Goal: Find specific page/section: Find specific page/section

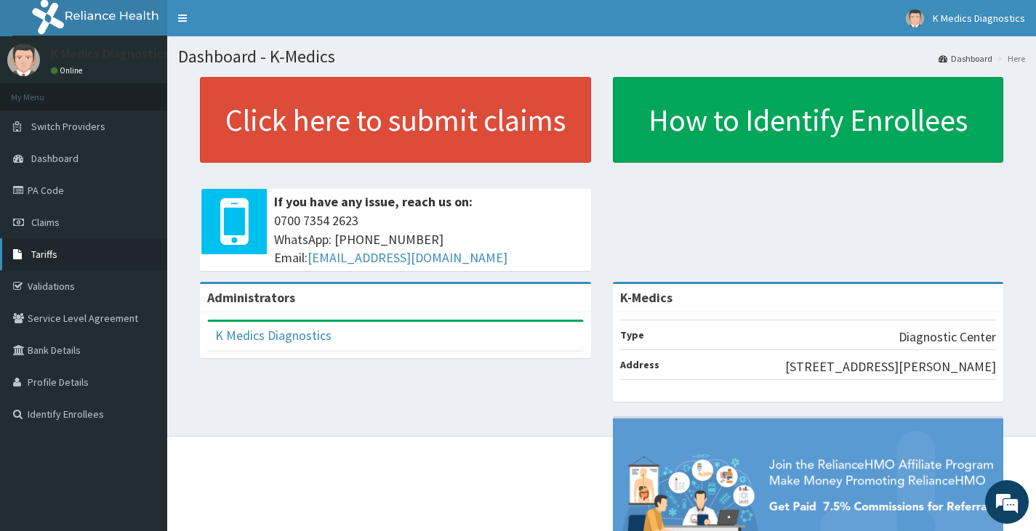
click at [49, 252] on span "Tariffs" at bounding box center [44, 254] width 26 height 13
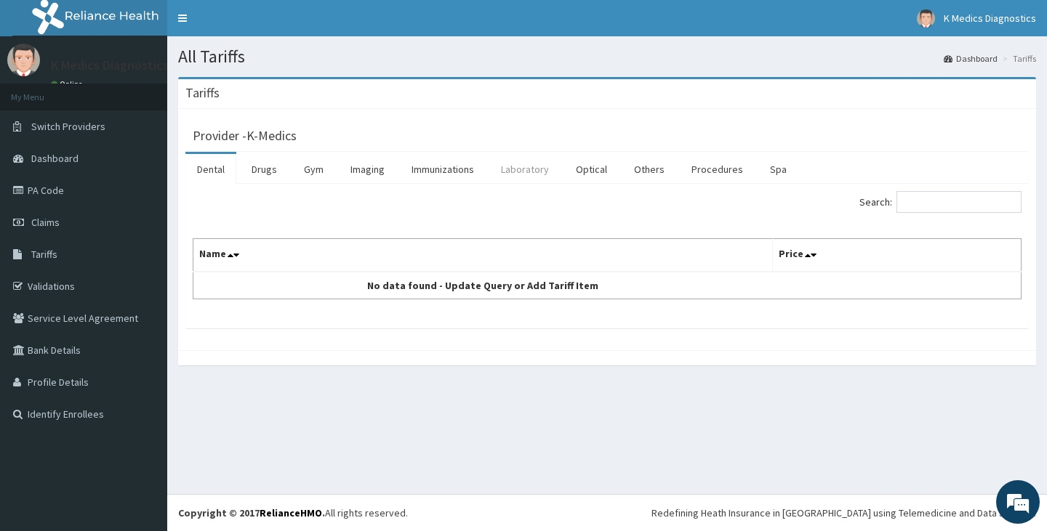
click at [531, 174] on link "Laboratory" at bounding box center [524, 169] width 71 height 31
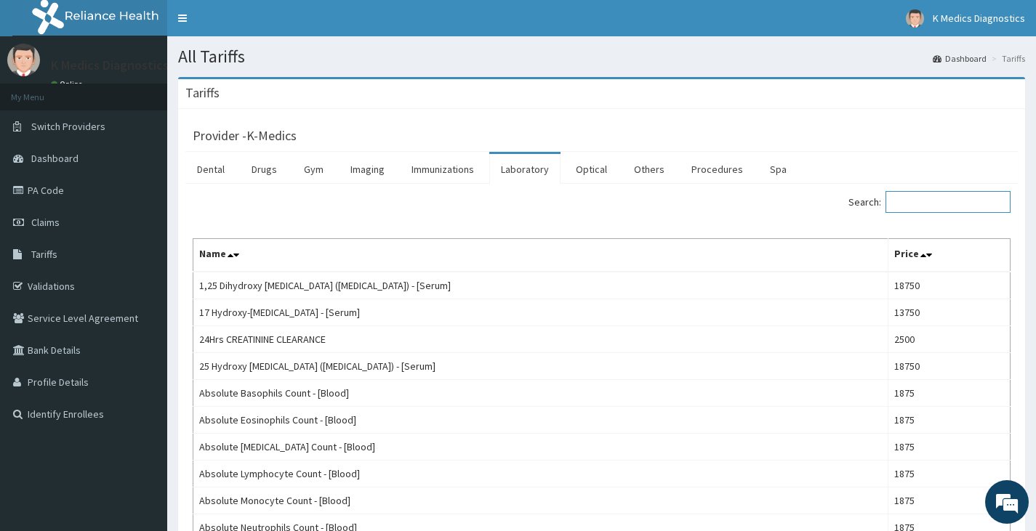
click at [933, 207] on input "Search:" at bounding box center [947, 202] width 125 height 22
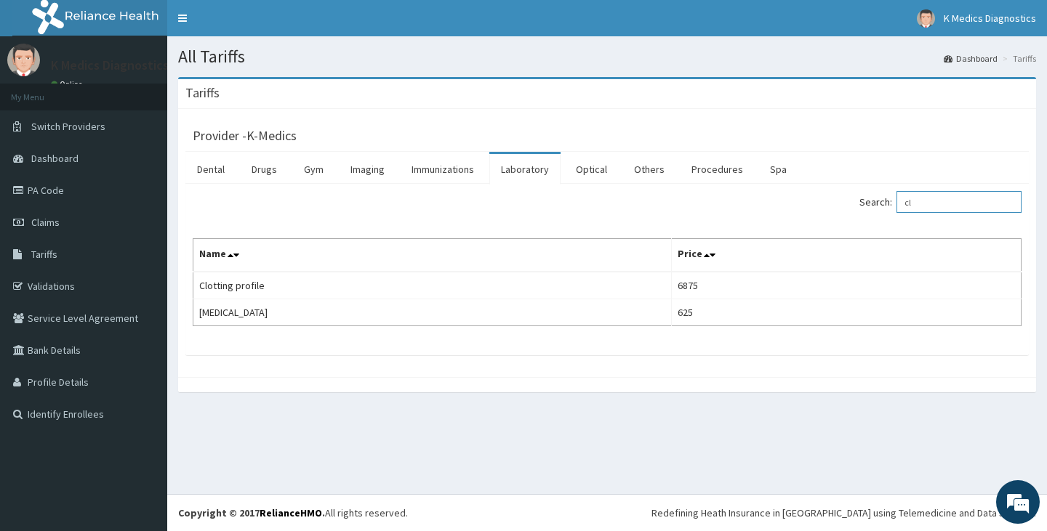
type input "c"
